Goal: Task Accomplishment & Management: Complete application form

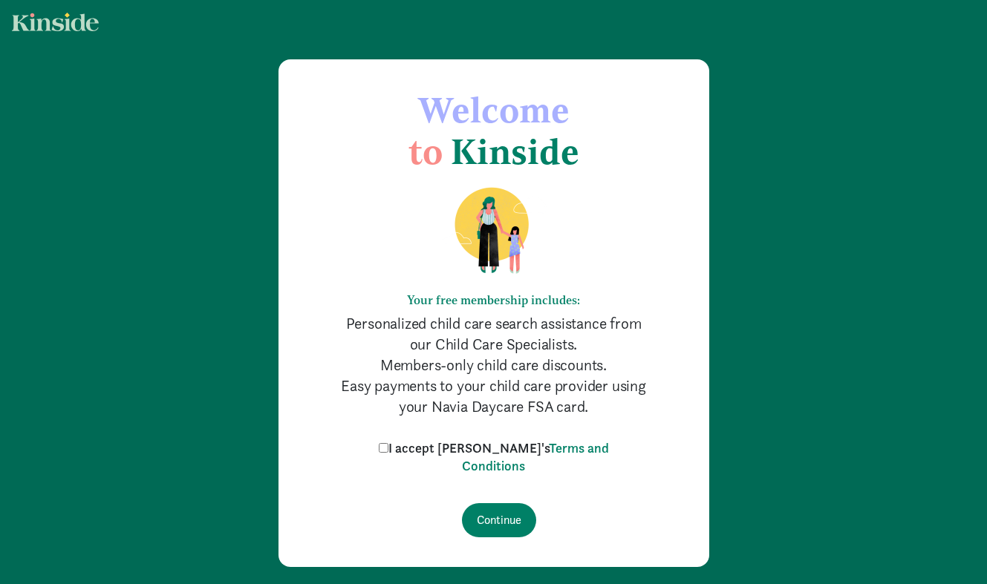
click at [388, 446] on input "I accept Kinside's Terms and Conditions" at bounding box center [384, 448] width 10 height 10
checkbox input "true"
click at [495, 514] on input "Continue" at bounding box center [499, 520] width 74 height 34
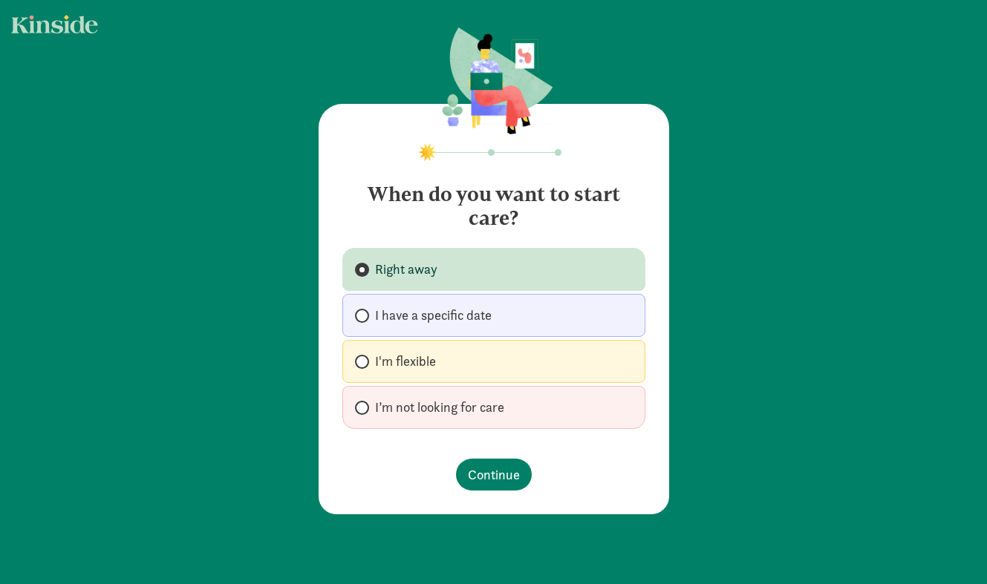
click at [419, 414] on span "I’m not looking for care" at bounding box center [439, 408] width 129 height 18
click at [365, 413] on input "I’m not looking for care" at bounding box center [360, 408] width 10 height 10
radio input "true"
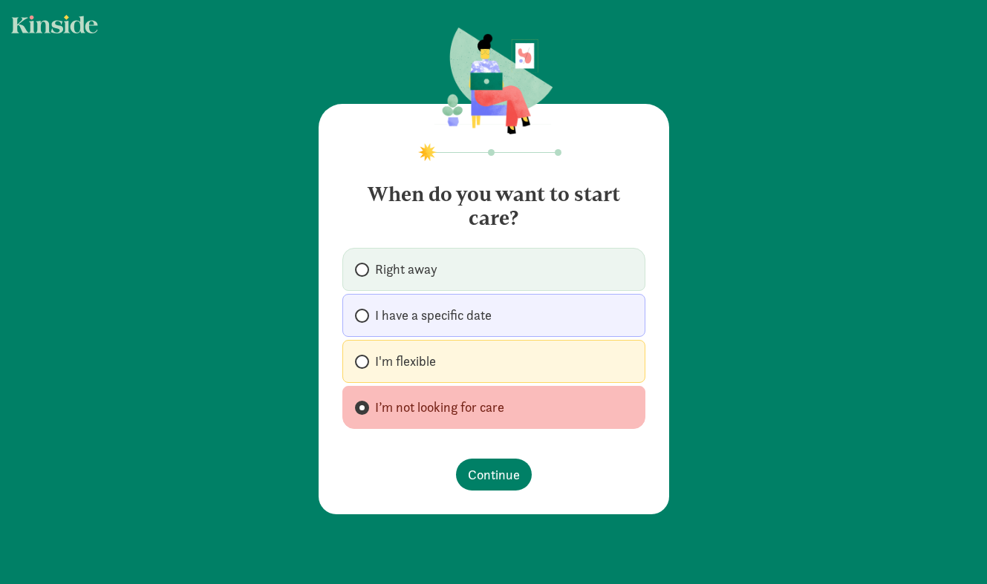
click at [428, 357] on span "I'm flexible" at bounding box center [405, 362] width 61 height 18
click at [365, 357] on input "I'm flexible" at bounding box center [360, 362] width 10 height 10
radio input "true"
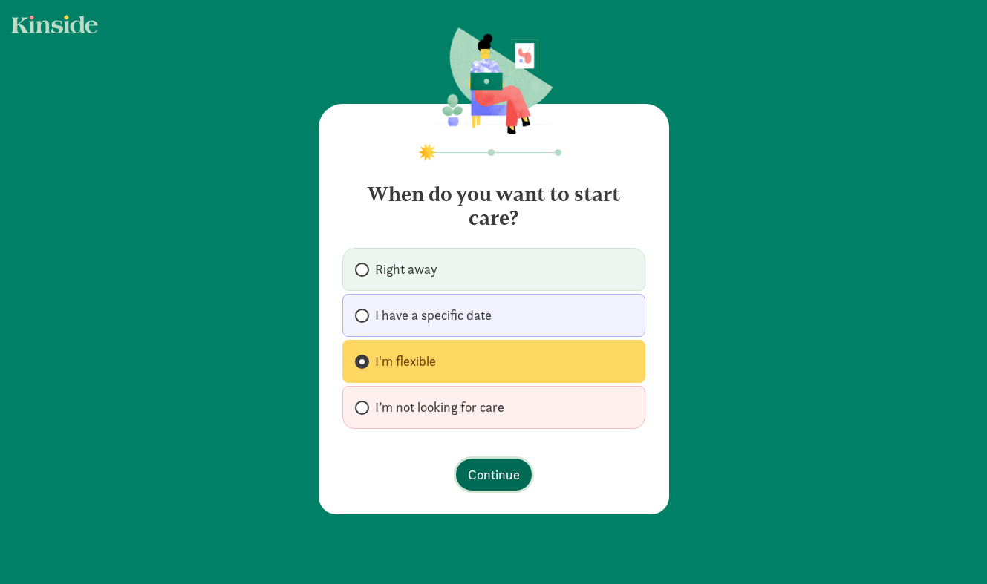
click at [479, 464] on button "Continue" at bounding box center [494, 475] width 76 height 32
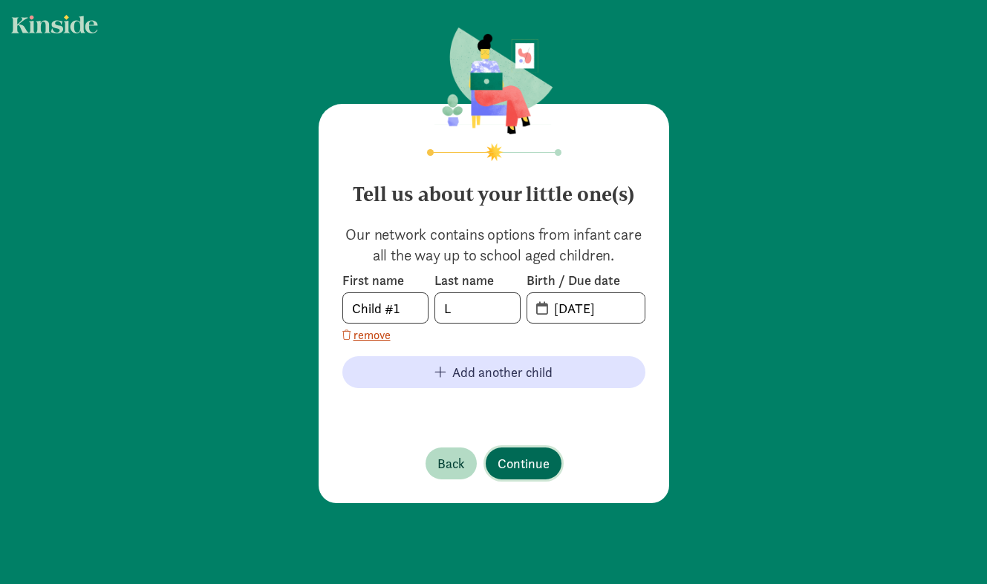
click at [526, 469] on span "Continue" at bounding box center [524, 464] width 52 height 20
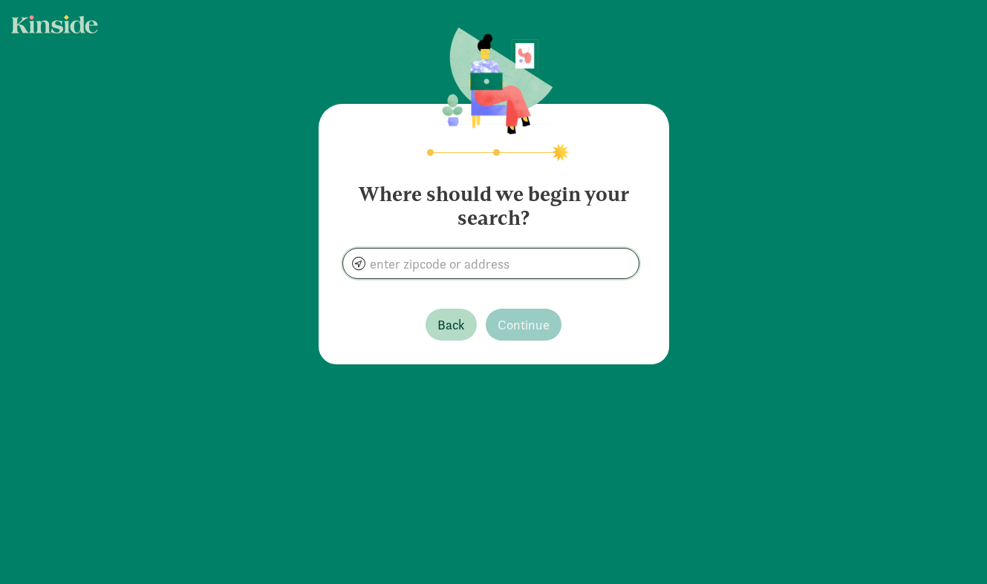
click at [483, 267] on input at bounding box center [491, 264] width 296 height 30
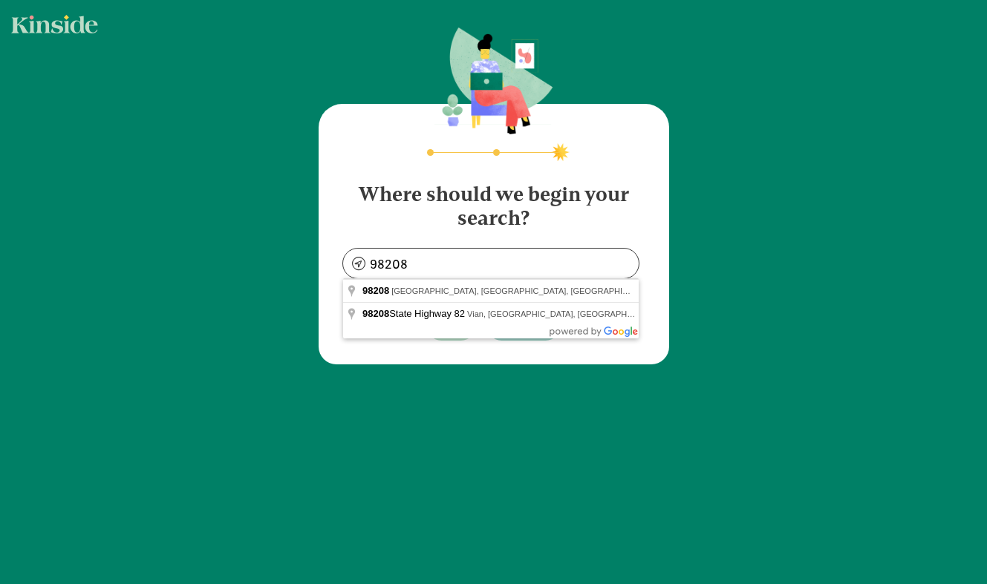
click at [807, 259] on div "Where should we begin your search? 98208 Back Continue" at bounding box center [493, 197] width 987 height 394
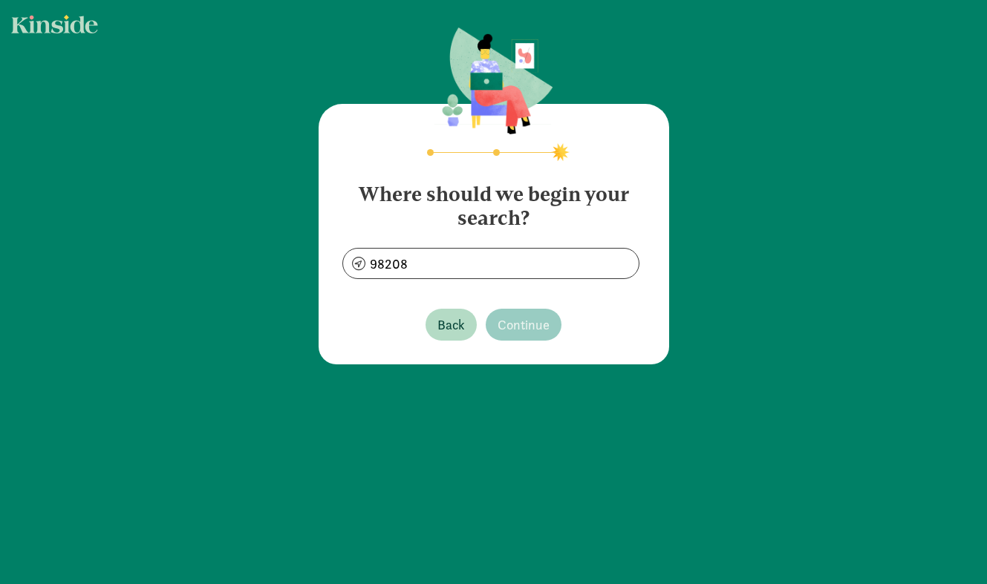
click at [416, 244] on section "Where should we begin your search? 98208" at bounding box center [493, 225] width 303 height 108
click at [417, 254] on input "98208" at bounding box center [491, 264] width 296 height 30
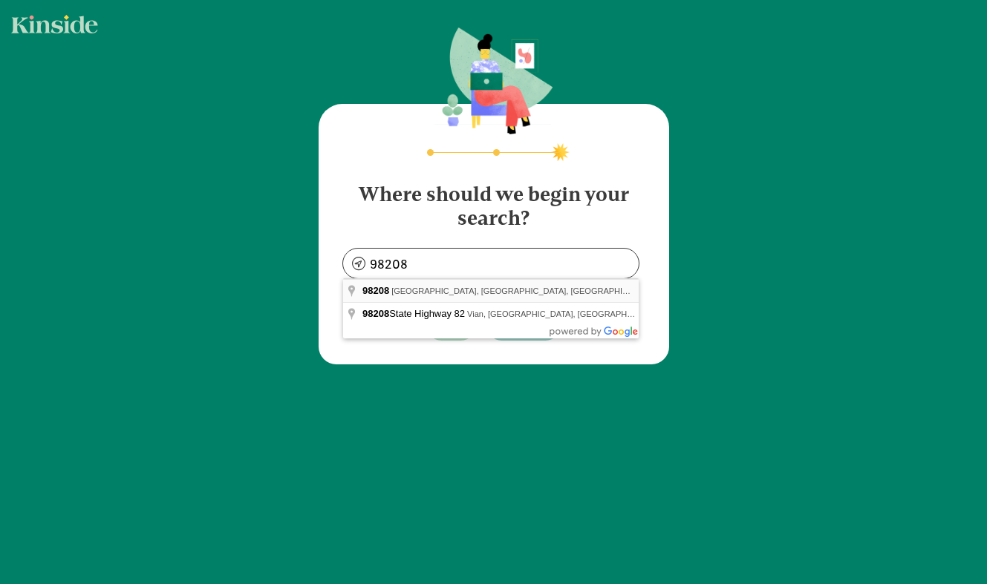
type input "[GEOGRAPHIC_DATA], [GEOGRAPHIC_DATA]"
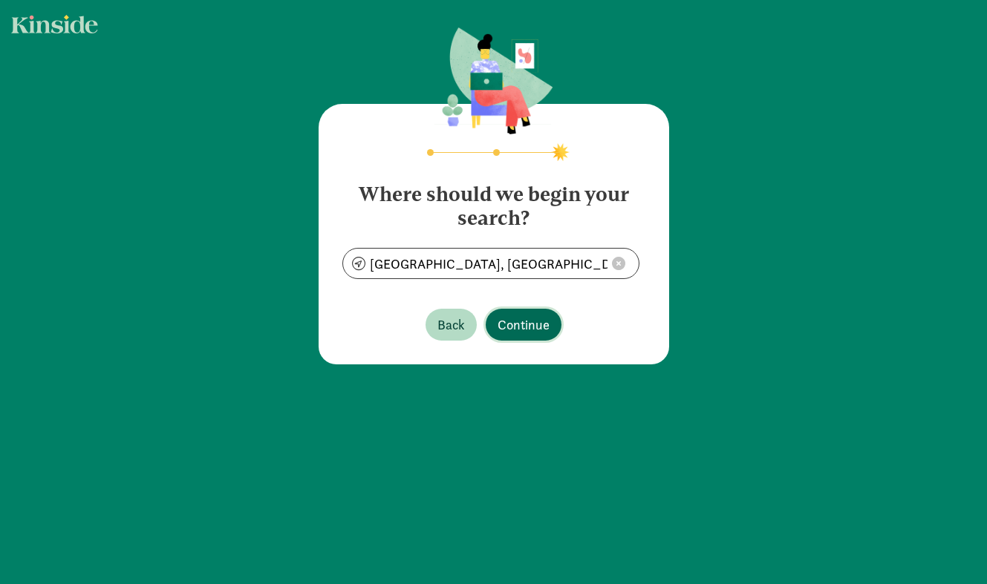
click at [535, 325] on span "Continue" at bounding box center [524, 325] width 52 height 20
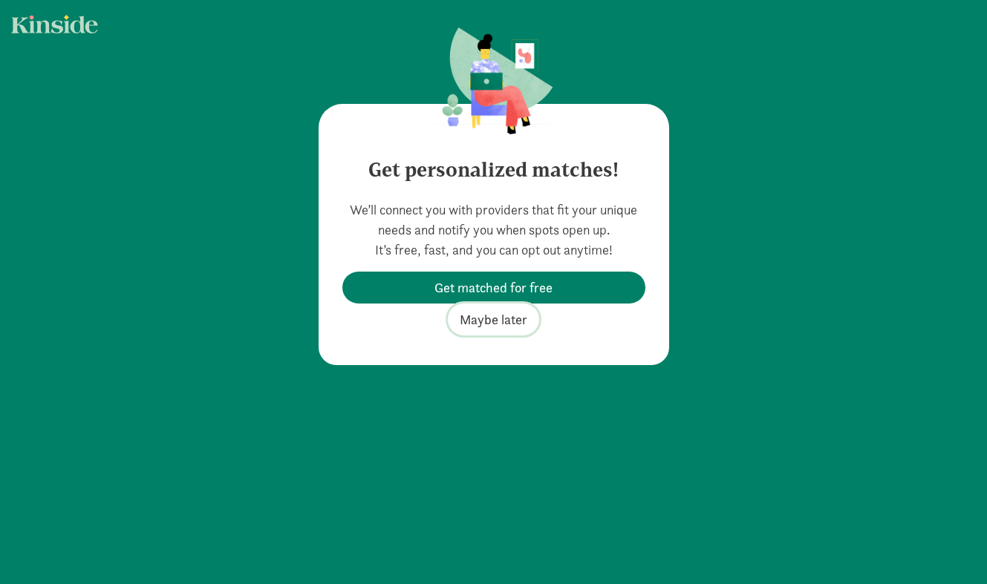
click at [516, 319] on span "Maybe later" at bounding box center [494, 320] width 68 height 20
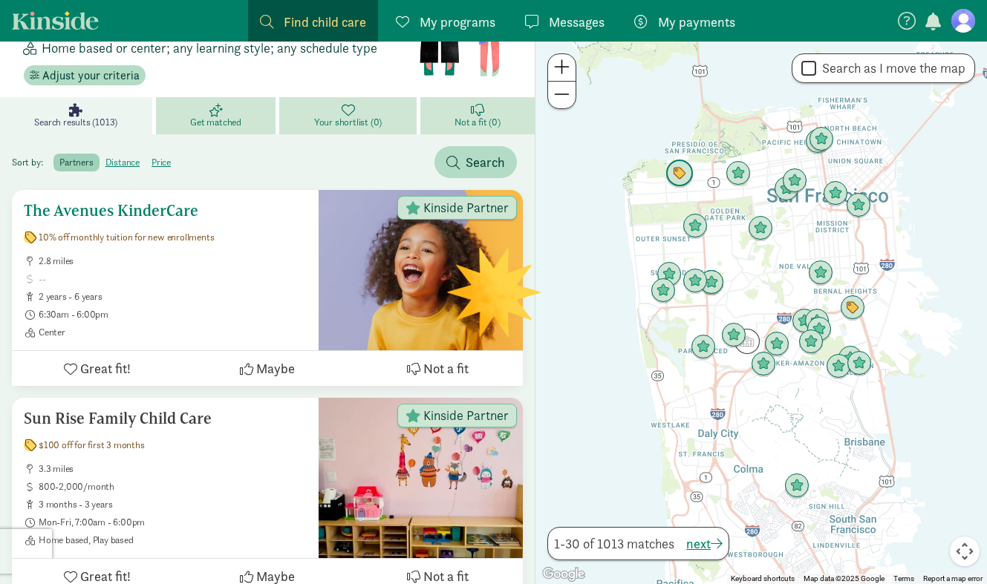
scroll to position [148, 0]
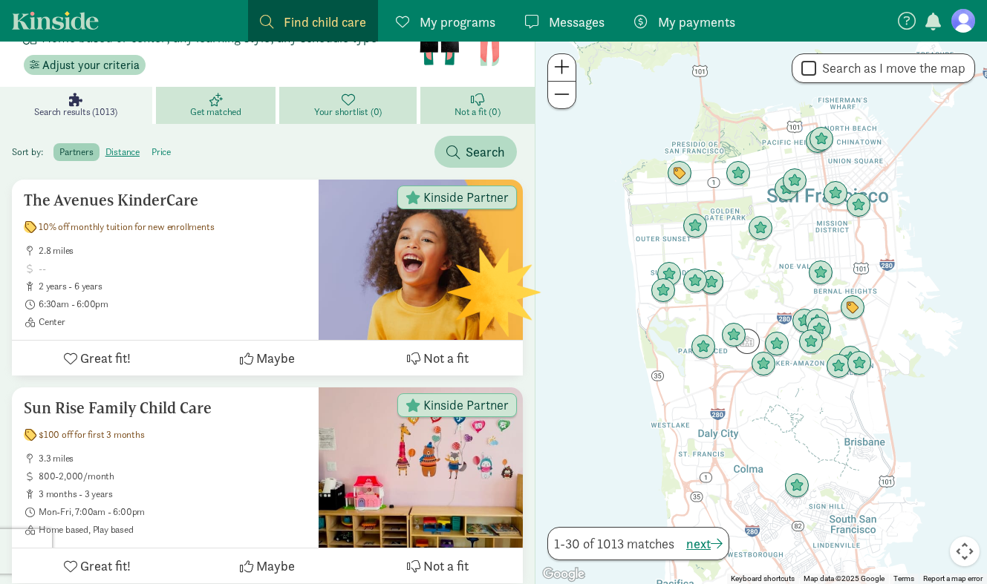
click at [157, 156] on label "price" at bounding box center [161, 152] width 31 height 18
click at [151, 146] on input "price" at bounding box center [151, 146] width 0 height 0
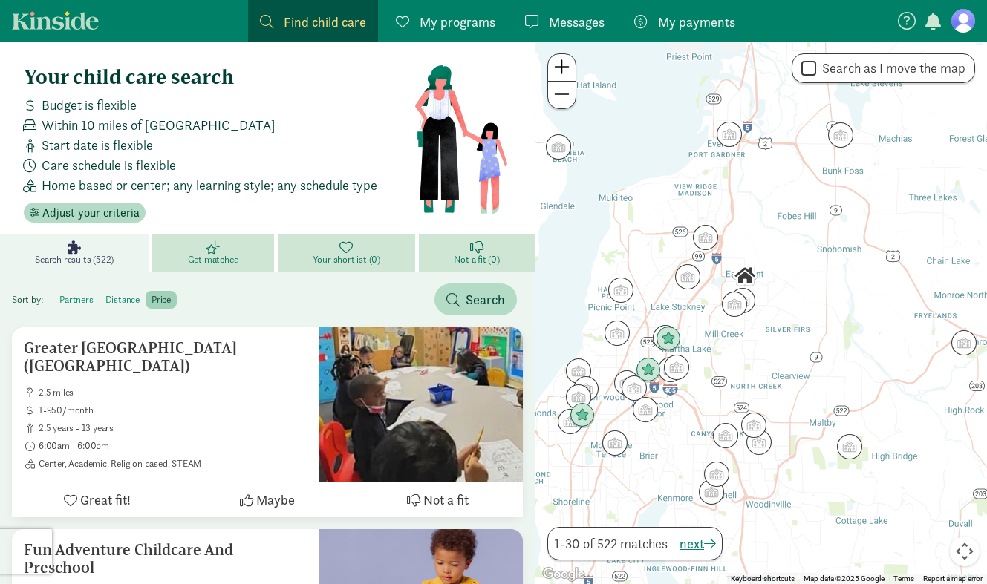
click at [466, 26] on span "My programs" at bounding box center [458, 22] width 76 height 20
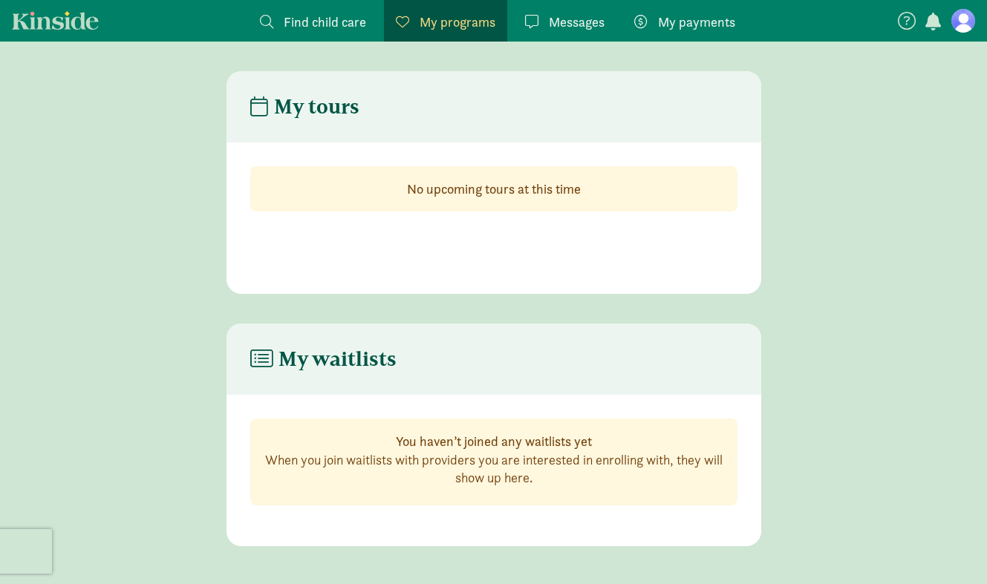
click at [339, 27] on span "Find child care" at bounding box center [325, 22] width 82 height 20
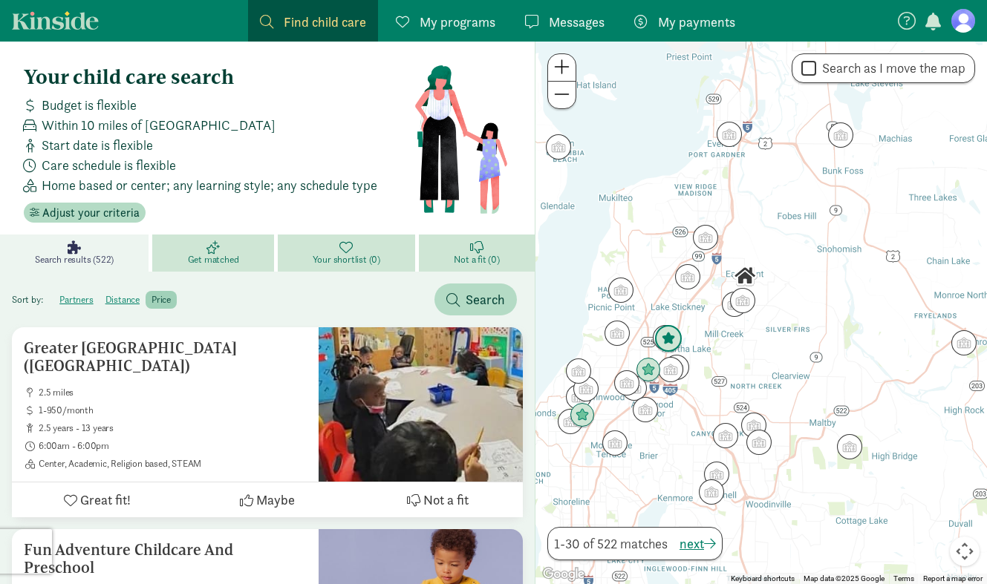
click at [675, 341] on img "Click to see details" at bounding box center [668, 339] width 28 height 28
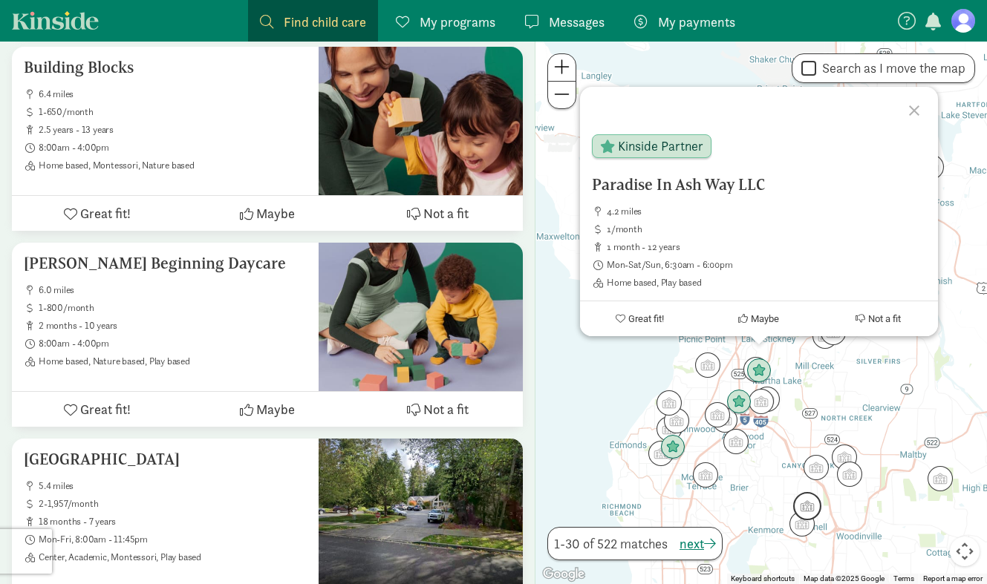
scroll to position [2120, 0]
